Goal: Task Accomplishment & Management: Complete application form

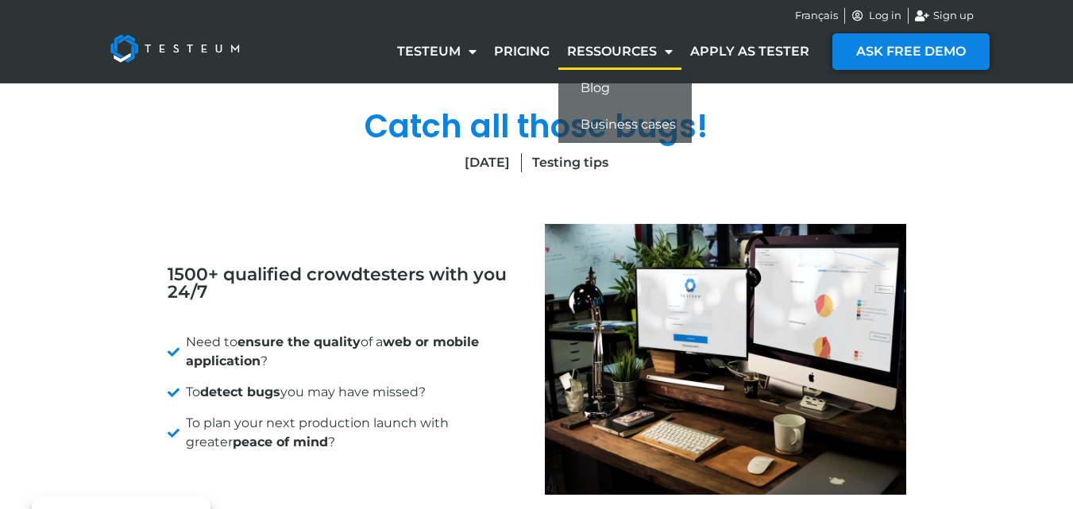
click at [654, 49] on link "Ressources" at bounding box center [619, 51] width 123 height 37
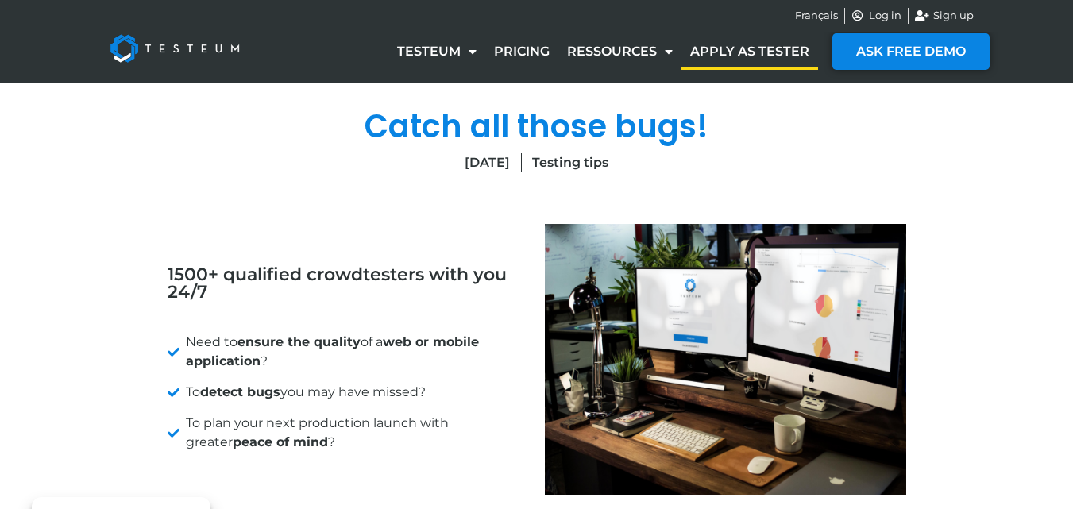
click at [735, 51] on link "Apply as tester" at bounding box center [749, 51] width 137 height 37
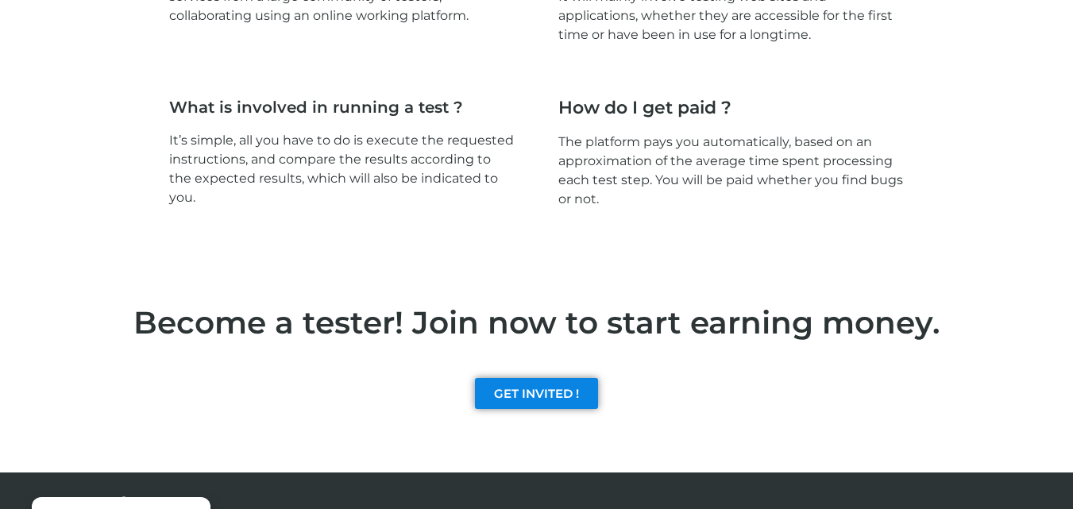
scroll to position [2391, 0]
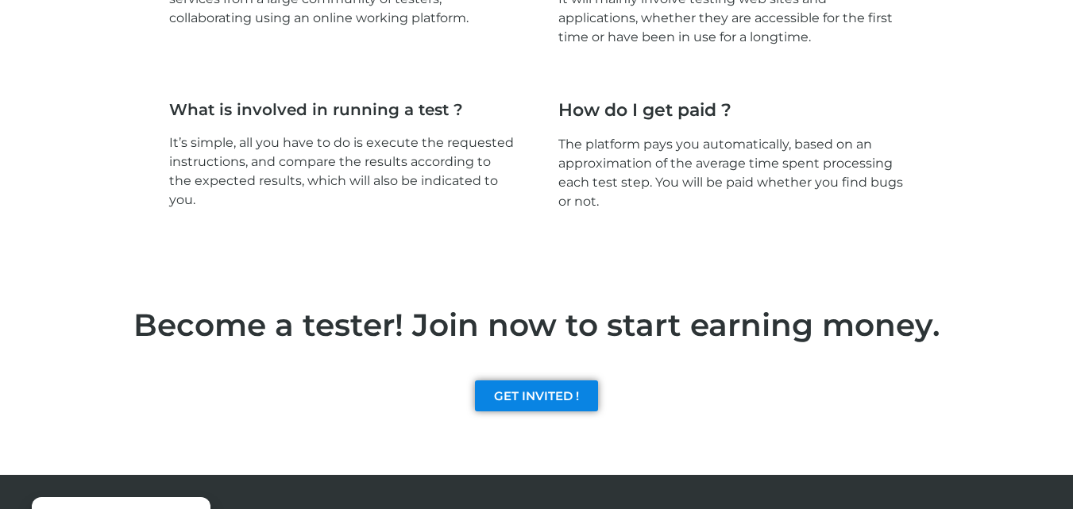
click at [537, 412] on div "GET INVITED !" at bounding box center [536, 396] width 905 height 79
click at [537, 403] on link "GET INVITED !" at bounding box center [536, 395] width 123 height 31
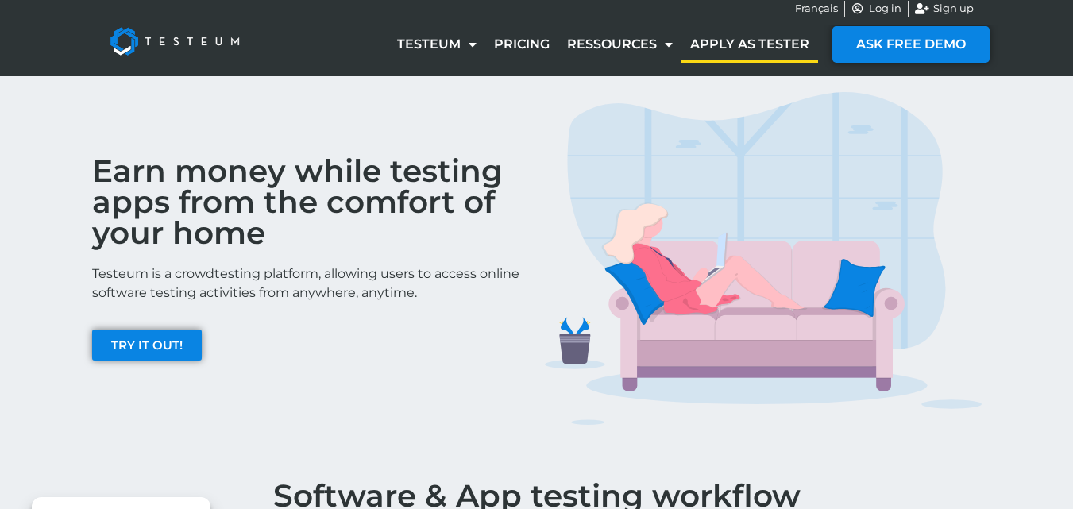
scroll to position [0, 0]
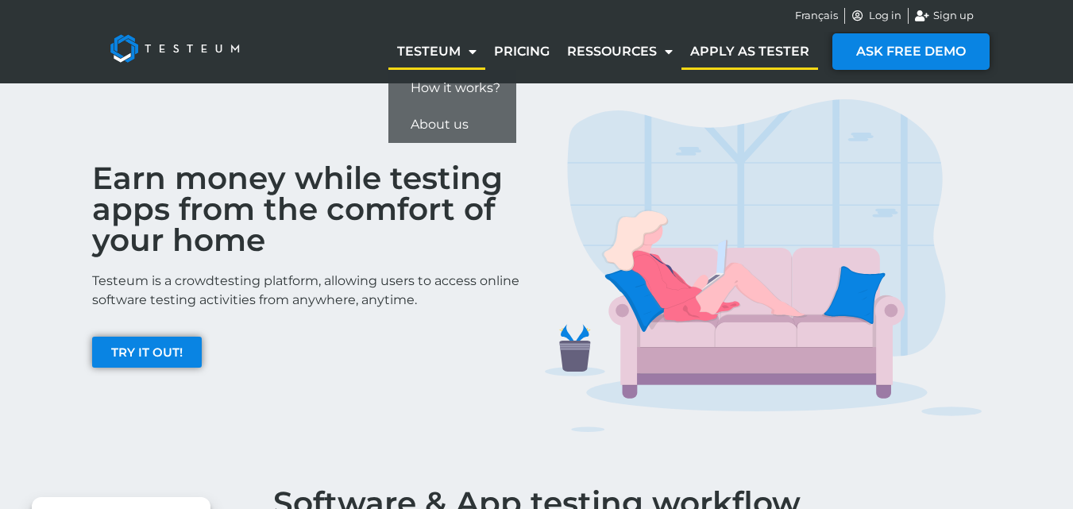
click at [429, 46] on link "Testeum" at bounding box center [436, 51] width 97 height 37
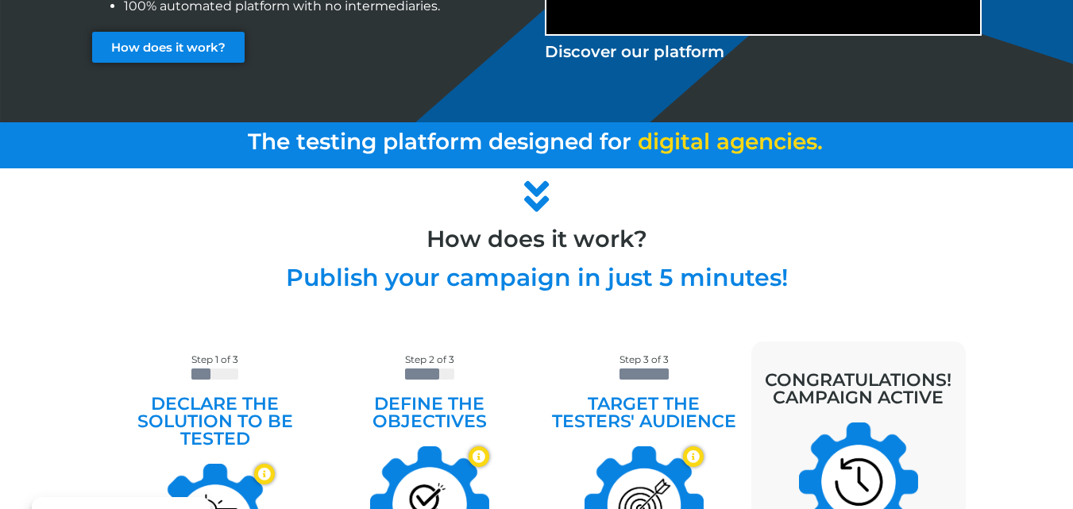
scroll to position [367, 0]
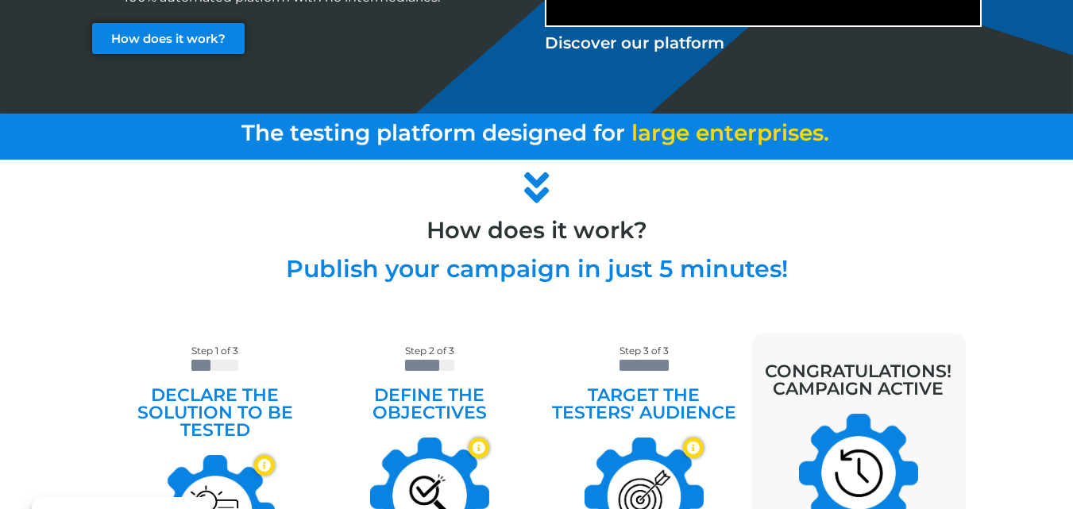
click at [458, 160] on div "How does it work? Publish your campaign in just 5 minutes!" at bounding box center [536, 224] width 905 height 129
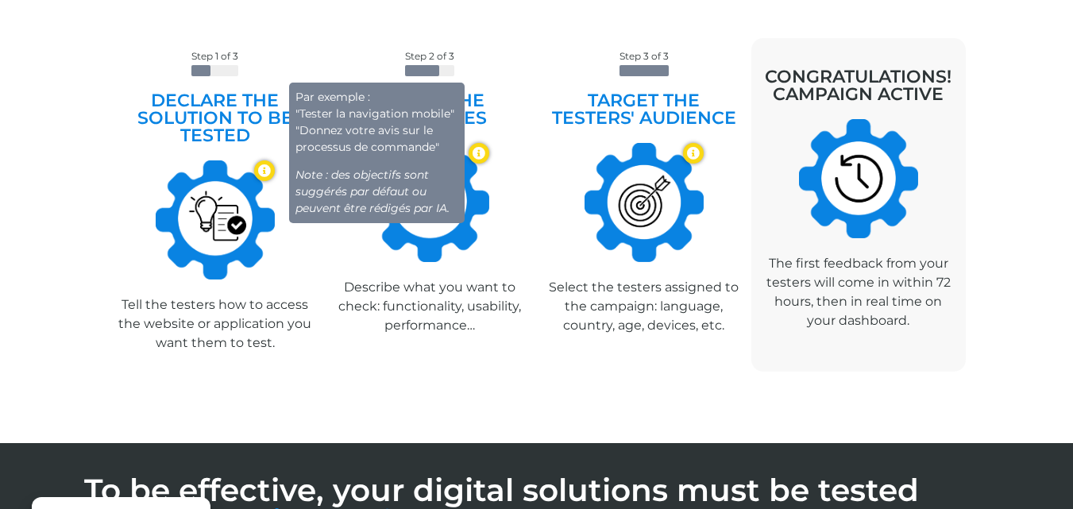
scroll to position [681, 0]
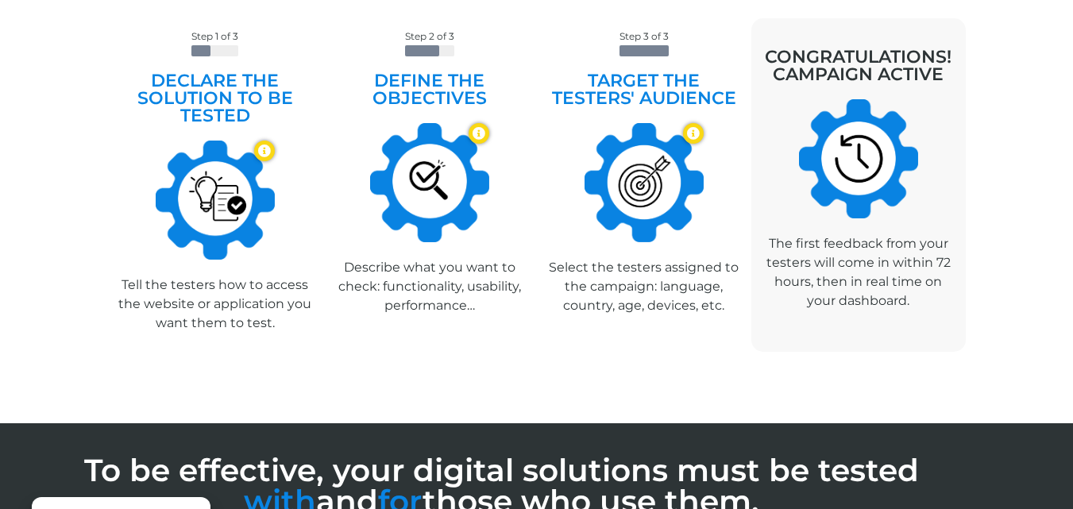
click at [512, 246] on div "Step 2 of 3 Define the objectives Par exemple : "Tester la navigation mobile" "…" at bounding box center [429, 185] width 214 height 334
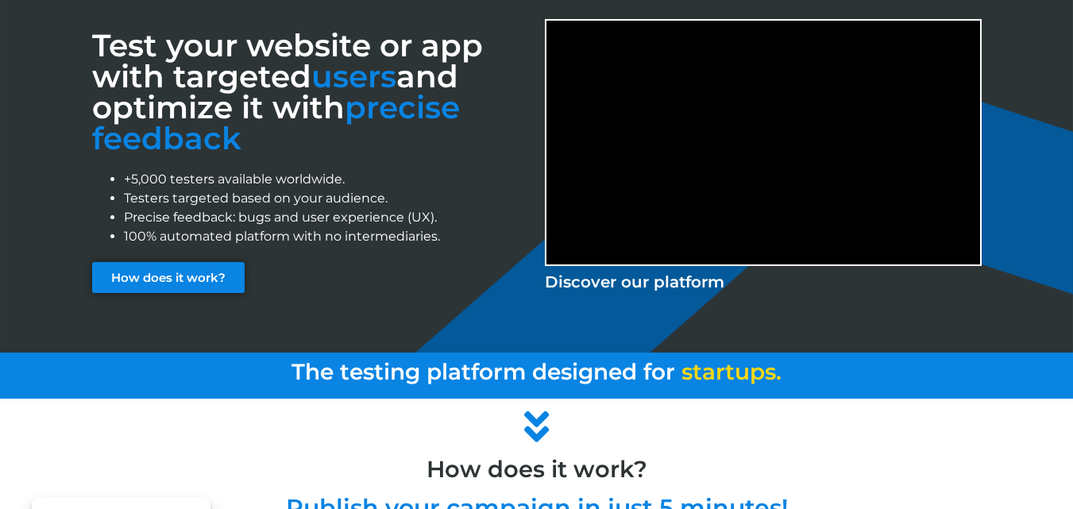
scroll to position [0, 0]
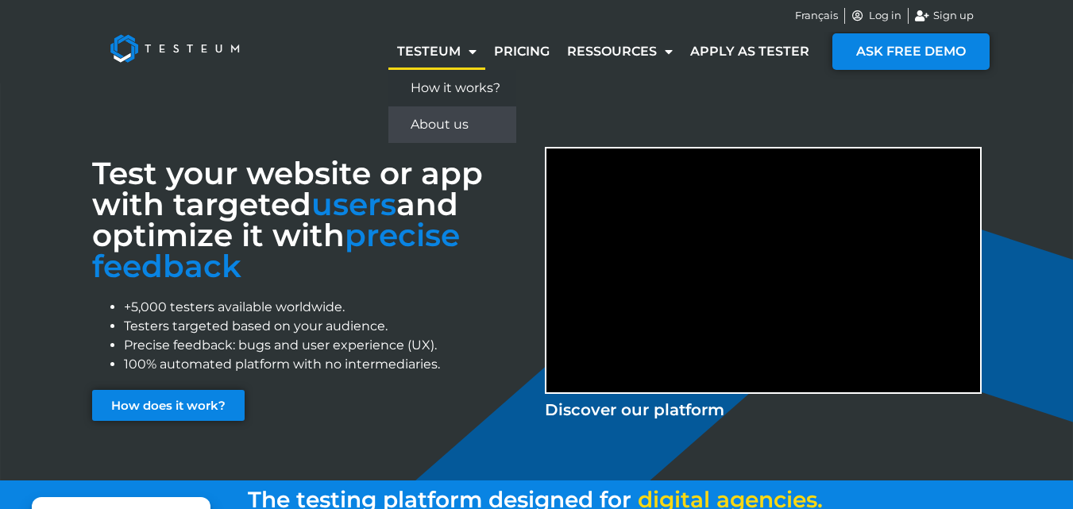
click at [468, 124] on link "About us" at bounding box center [452, 124] width 128 height 37
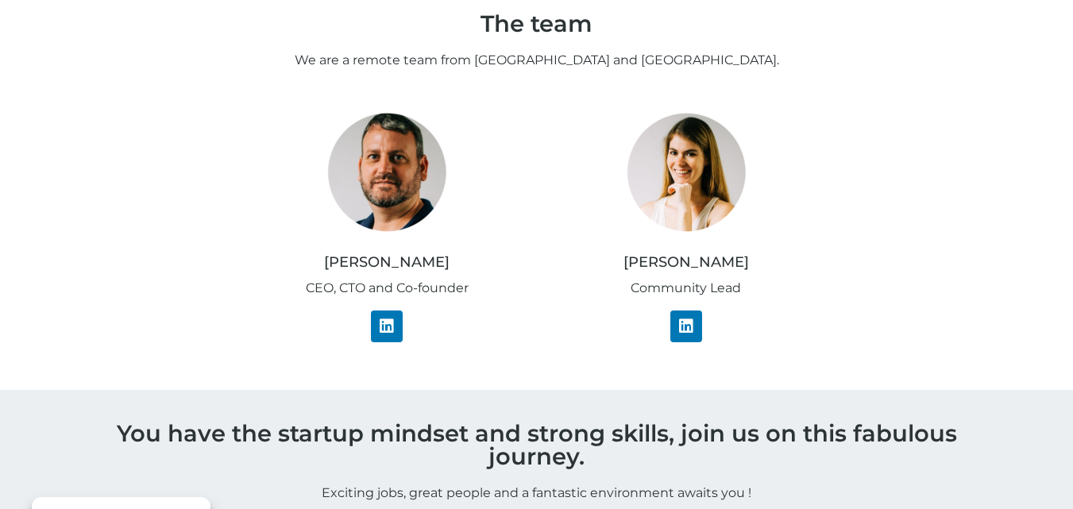
scroll to position [234, 0]
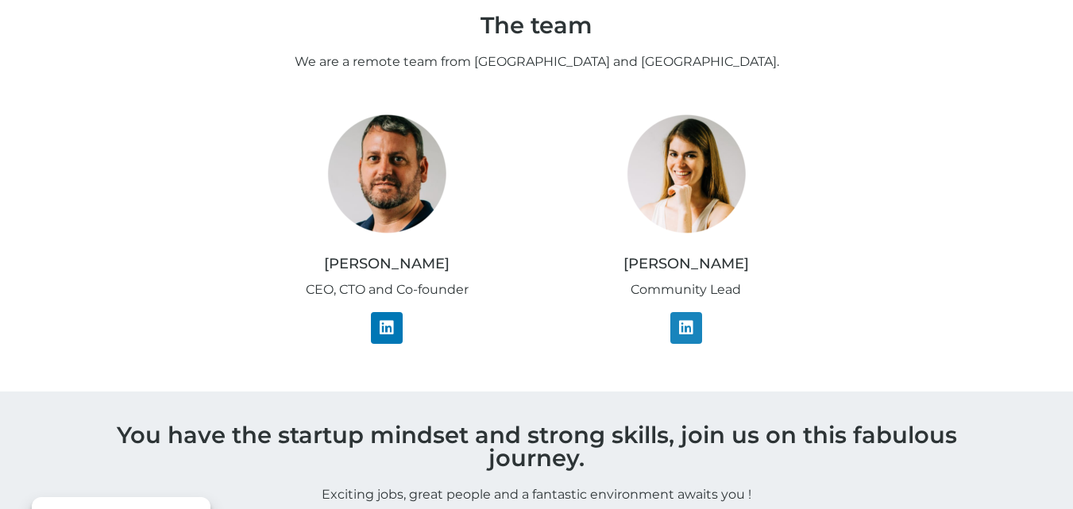
click at [694, 316] on link "Linkedin" at bounding box center [686, 328] width 32 height 32
